Goal: Task Accomplishment & Management: Use online tool/utility

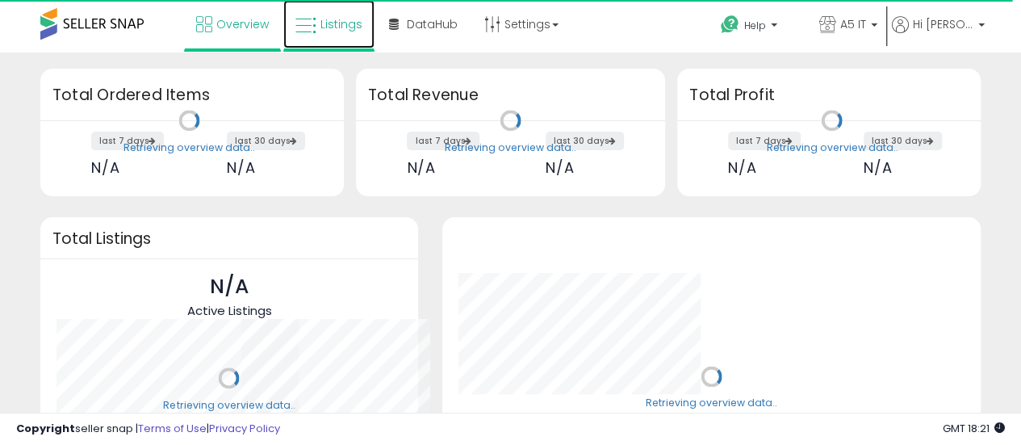
click at [354, 32] on link "Listings" at bounding box center [328, 24] width 91 height 48
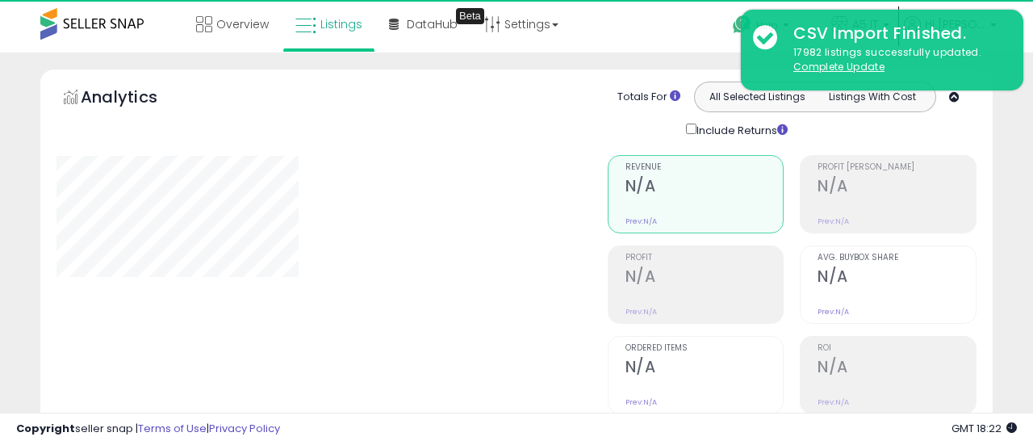
type input "*******"
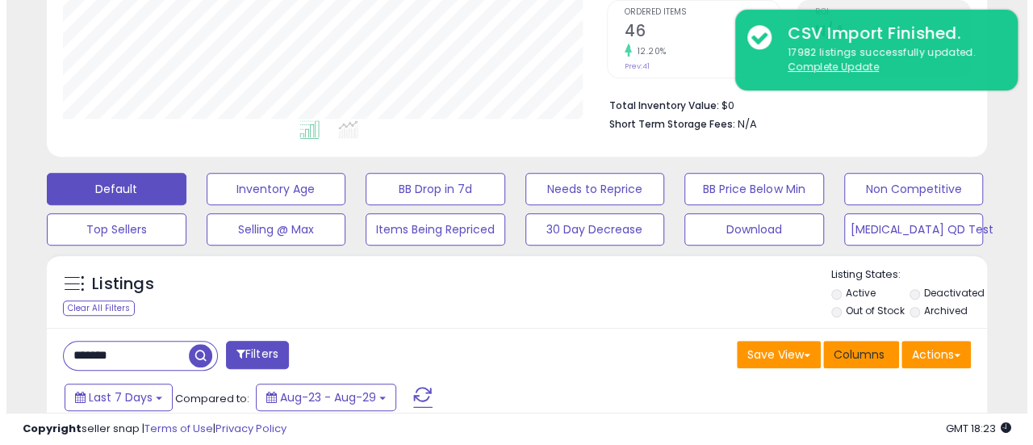
scroll to position [404, 0]
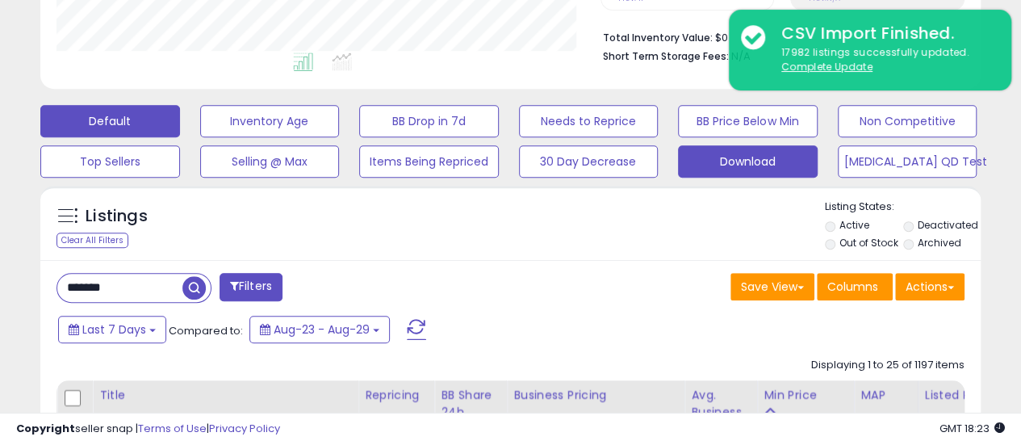
click at [757, 164] on button "Download" at bounding box center [748, 161] width 140 height 32
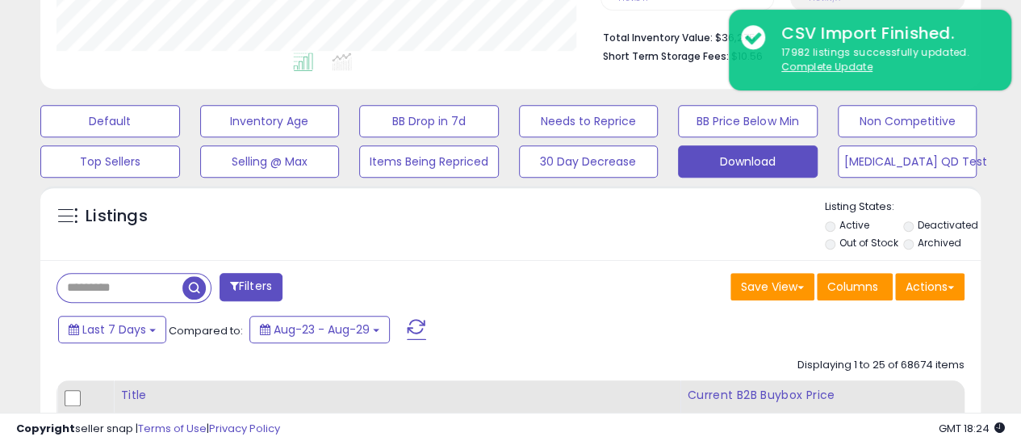
scroll to position [331, 544]
click at [947, 283] on button "Actions" at bounding box center [929, 286] width 69 height 27
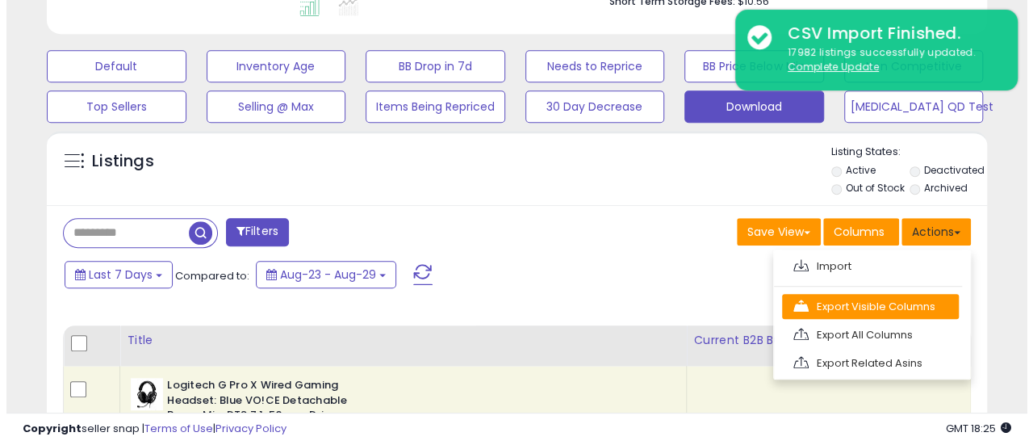
scroll to position [484, 0]
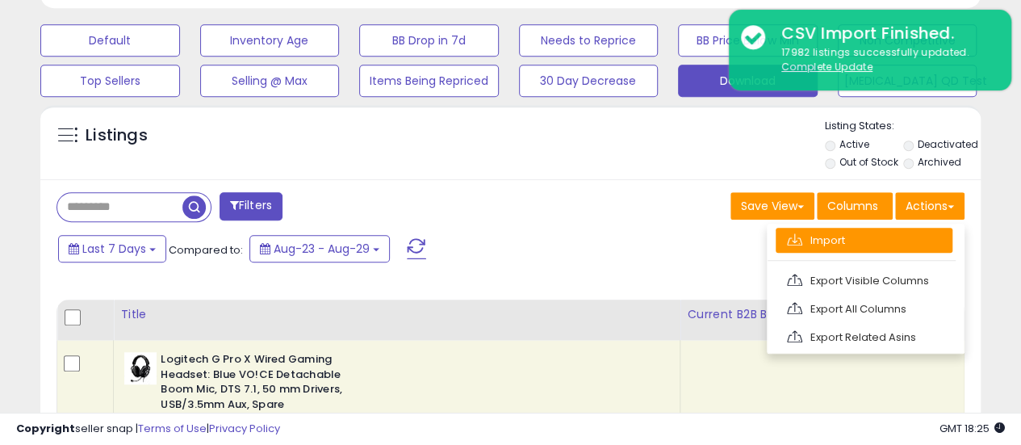
click at [829, 232] on link "Import" at bounding box center [864, 240] width 177 height 25
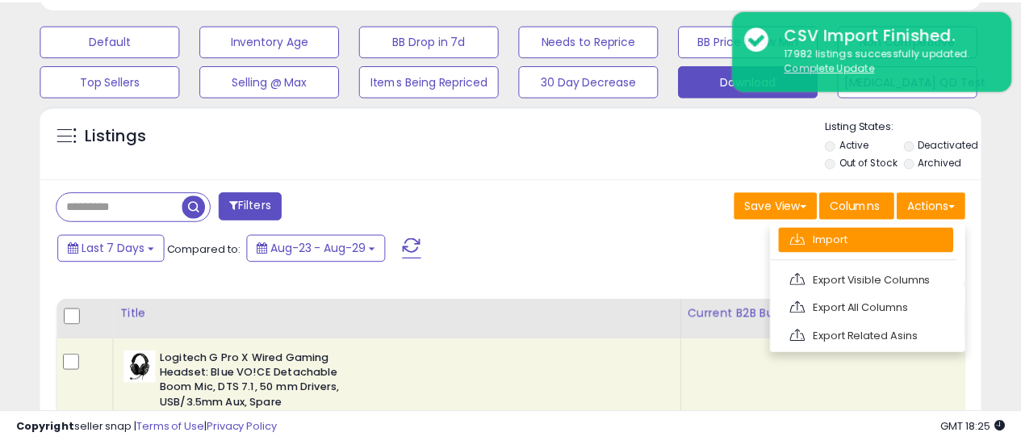
scroll to position [331, 551]
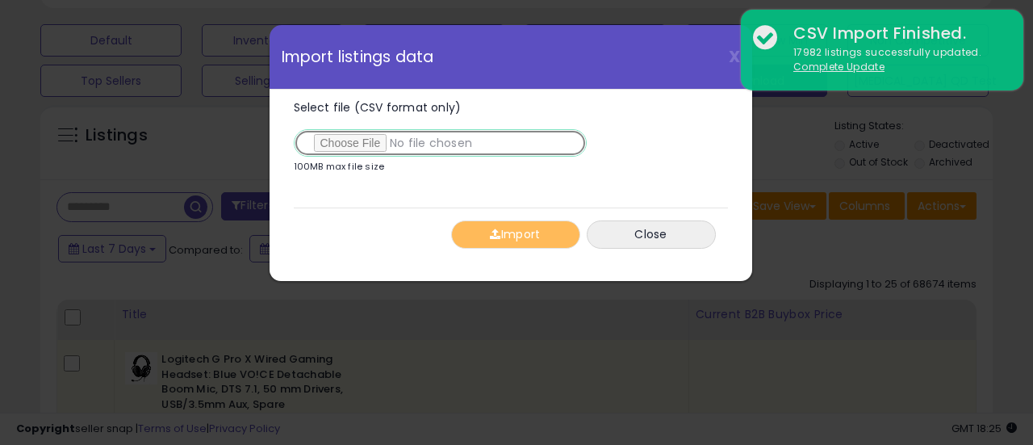
click at [362, 140] on input "Select file (CSV format only)" at bounding box center [440, 142] width 293 height 27
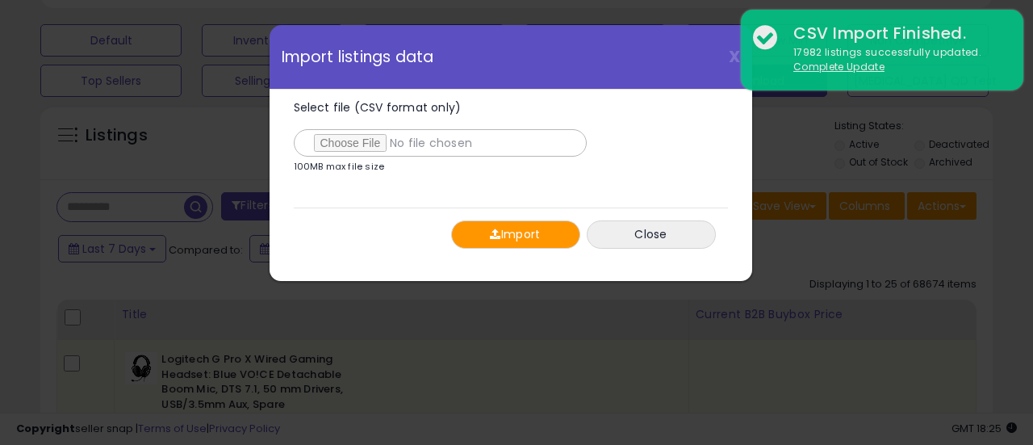
click at [518, 245] on button "Import" at bounding box center [515, 234] width 129 height 28
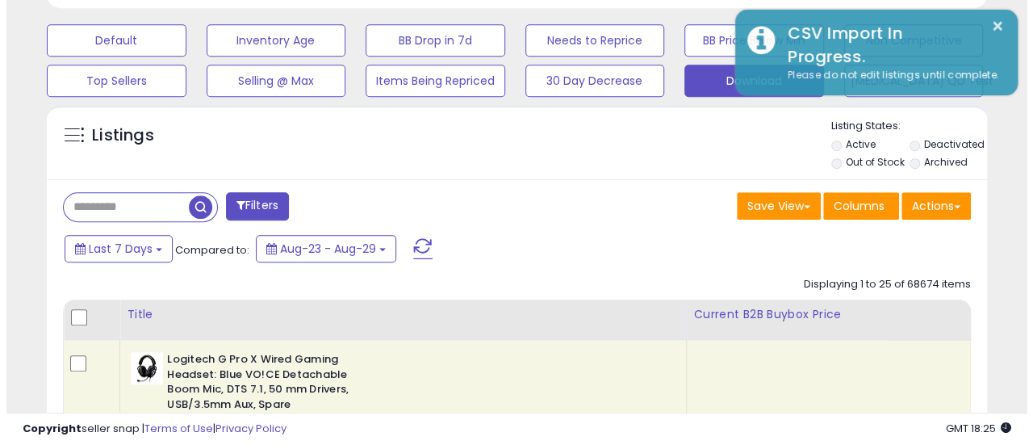
scroll to position [807071, 806858]
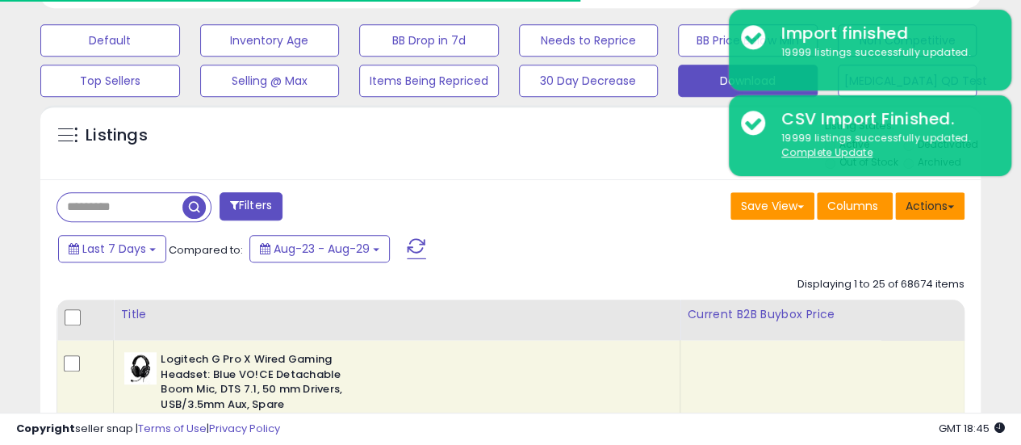
click at [945, 215] on button "Actions" at bounding box center [929, 205] width 69 height 27
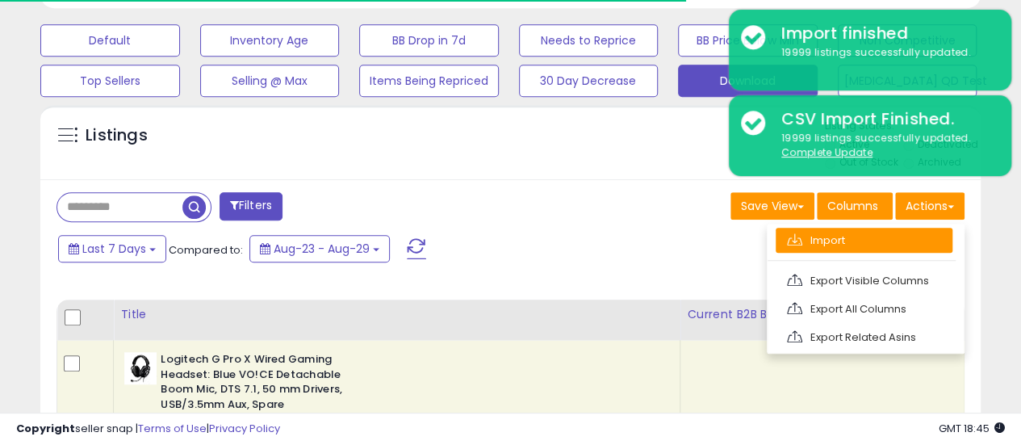
click at [917, 238] on link "Import" at bounding box center [864, 240] width 177 height 25
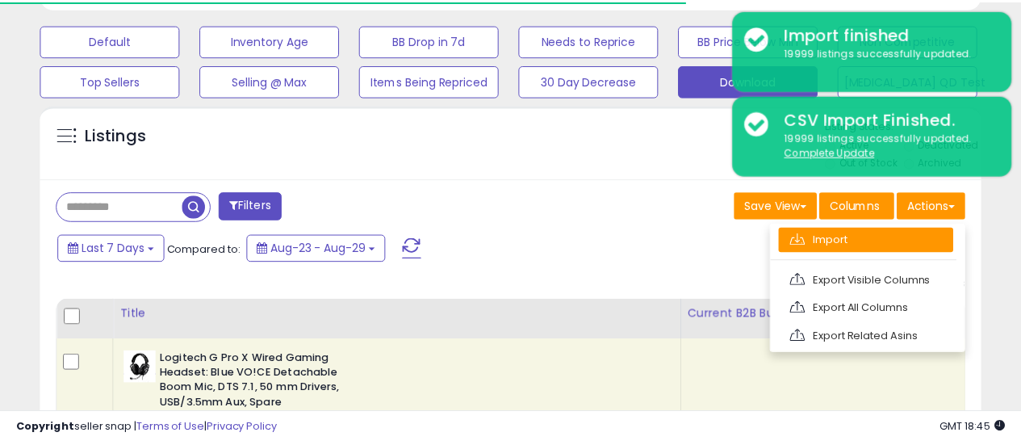
scroll to position [331, 551]
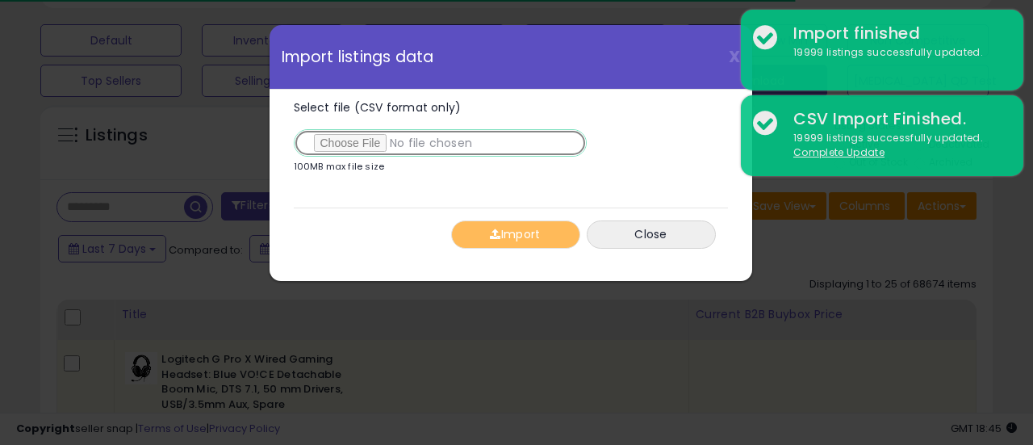
click at [346, 148] on input "Select file (CSV format only)" at bounding box center [440, 142] width 293 height 27
type input "**********"
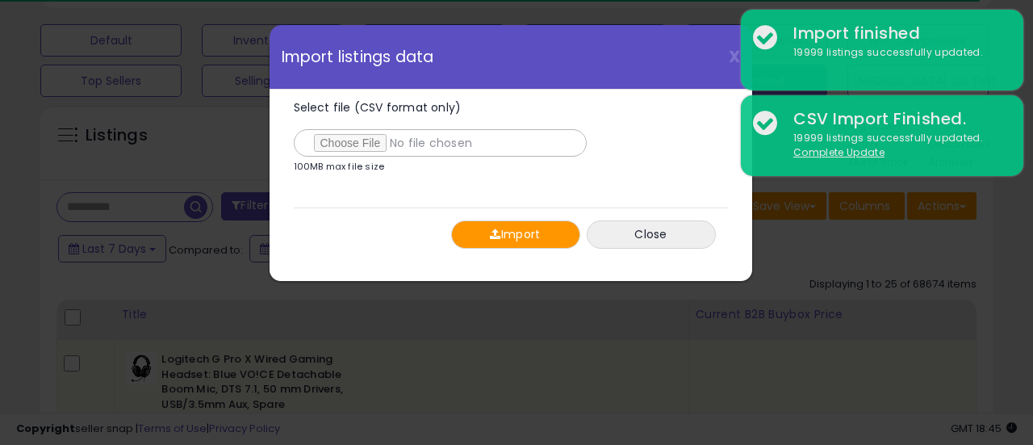
click at [539, 227] on button "Import" at bounding box center [515, 234] width 129 height 28
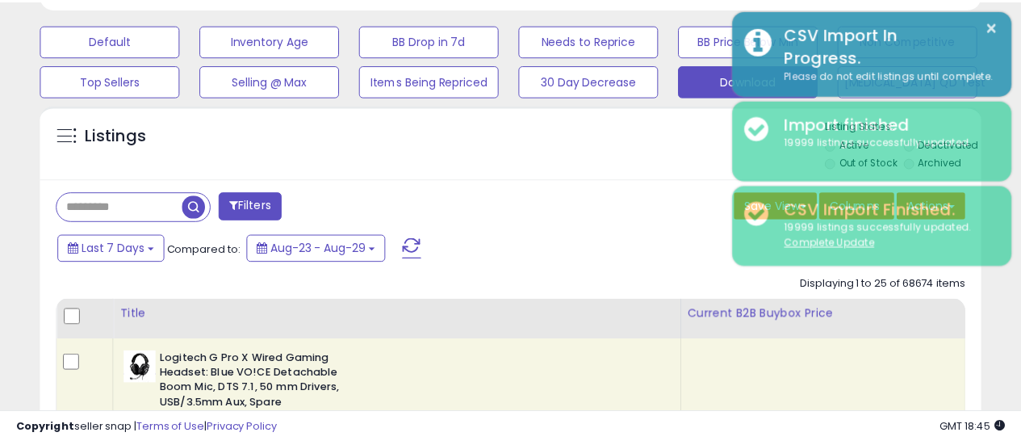
scroll to position [807071, 806858]
